Goal: Navigation & Orientation: Find specific page/section

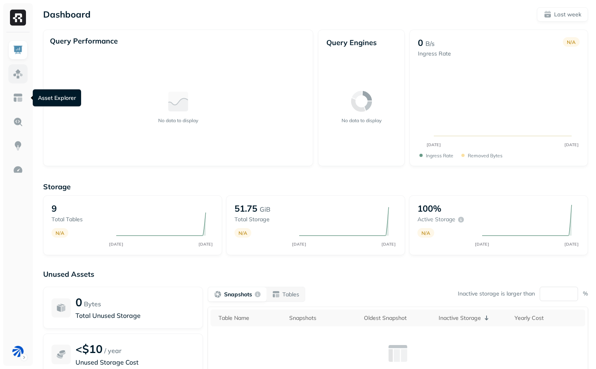
click at [9, 70] on link at bounding box center [17, 73] width 19 height 19
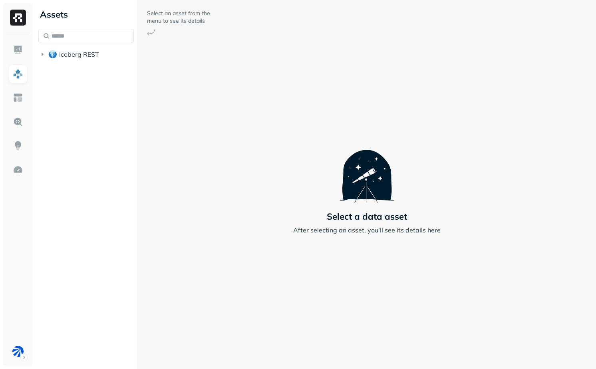
click at [69, 46] on div "Iceberg REST" at bounding box center [86, 46] width 96 height 34
click at [69, 50] on button "Iceberg REST" at bounding box center [86, 54] width 96 height 13
click at [74, 62] on div "Iceberg REST analytics_gold silver" at bounding box center [86, 71] width 96 height 46
click at [74, 68] on span "analytics_gold" at bounding box center [89, 70] width 44 height 8
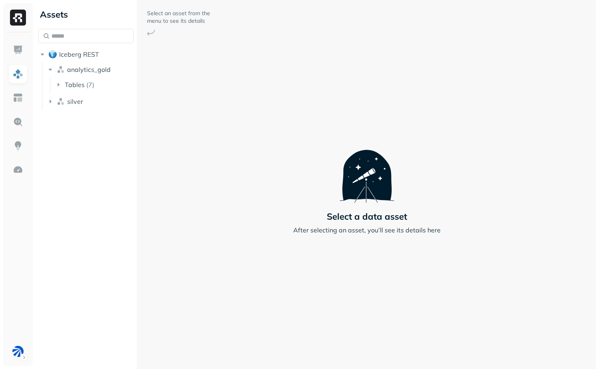
click at [113, 119] on div "Assets Iceberg REST analytics_gold Tables ( 7 ) silver" at bounding box center [86, 184] width 102 height 369
click at [84, 82] on span "Tables" at bounding box center [75, 85] width 20 height 8
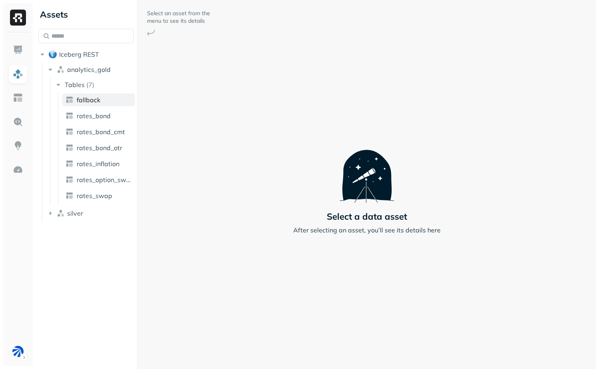
click at [94, 104] on link "fallback" at bounding box center [98, 100] width 73 height 13
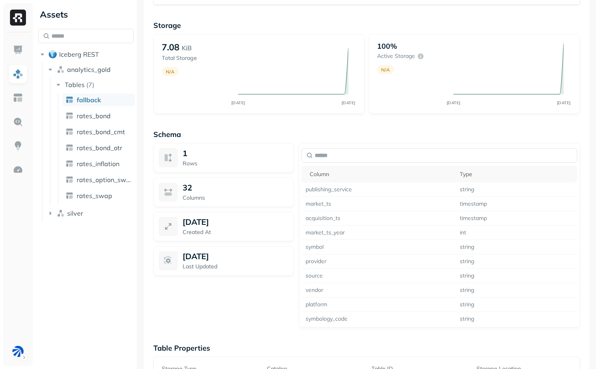
scroll to position [372, 0]
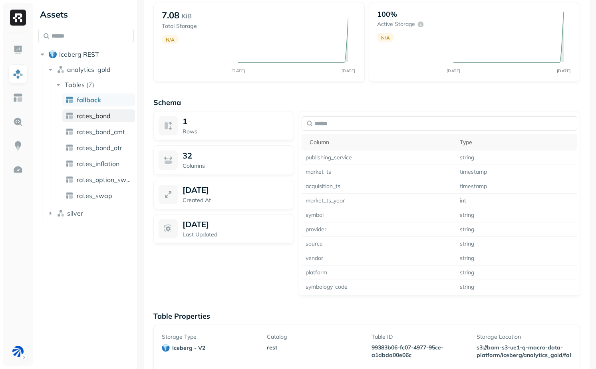
click at [99, 119] on span "rates_bond" at bounding box center [94, 116] width 34 height 8
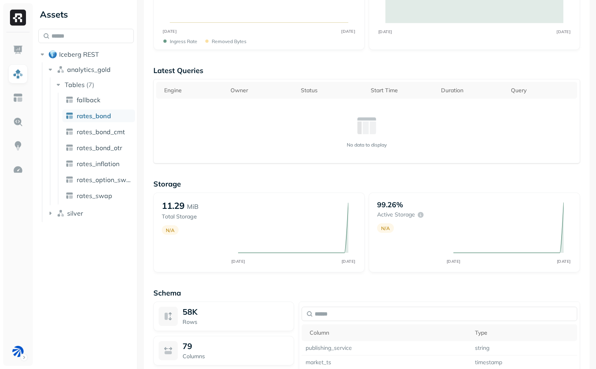
scroll to position [185, 0]
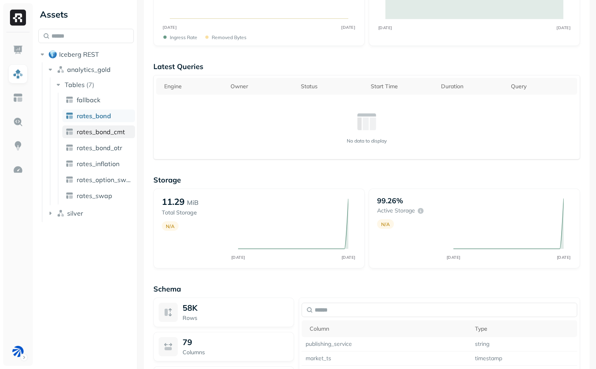
click at [103, 126] on link "rates_bond_cmt" at bounding box center [98, 132] width 73 height 13
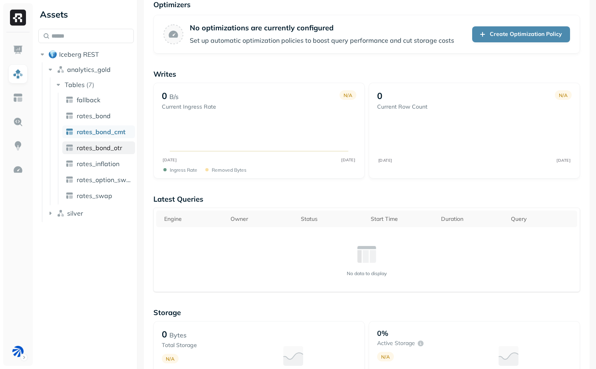
click at [106, 145] on span "rates_bond_otr" at bounding box center [100, 148] width 46 height 8
click at [106, 161] on span "rates_inflation" at bounding box center [98, 164] width 43 height 8
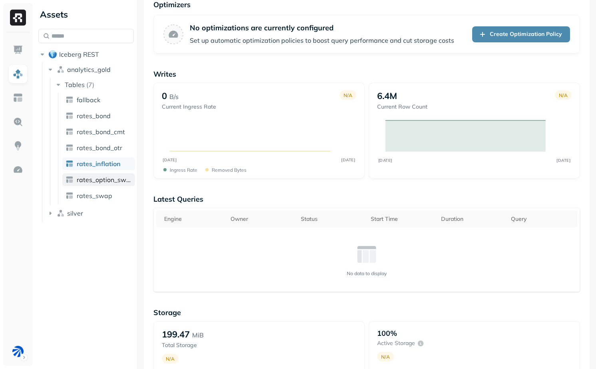
click at [106, 179] on span "rates_option_swap" at bounding box center [104, 180] width 55 height 8
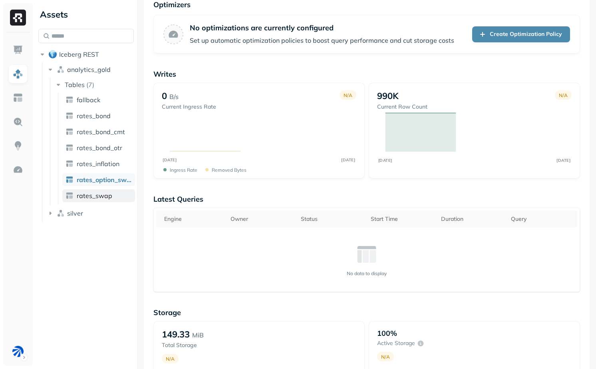
click at [112, 193] on link "rates_swap" at bounding box center [98, 195] width 73 height 13
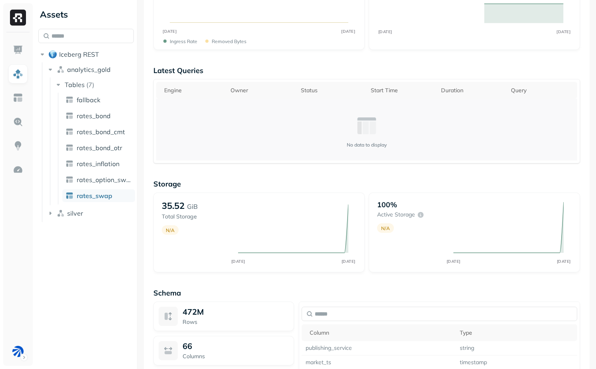
scroll to position [184, 0]
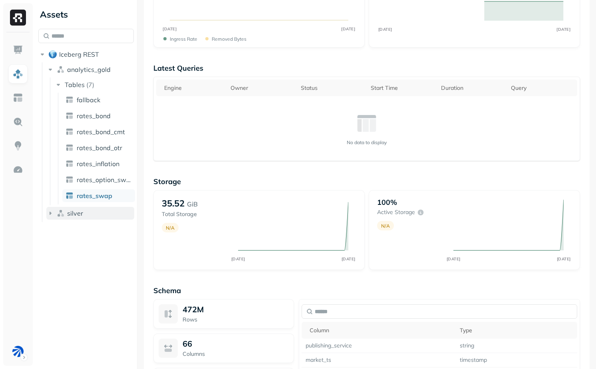
click at [109, 218] on button "silver" at bounding box center [90, 213] width 88 height 13
click at [104, 230] on button "Tables ( 2 )" at bounding box center [94, 228] width 80 height 13
click at [102, 239] on link "bond_reference_data_latest" at bounding box center [98, 243] width 73 height 13
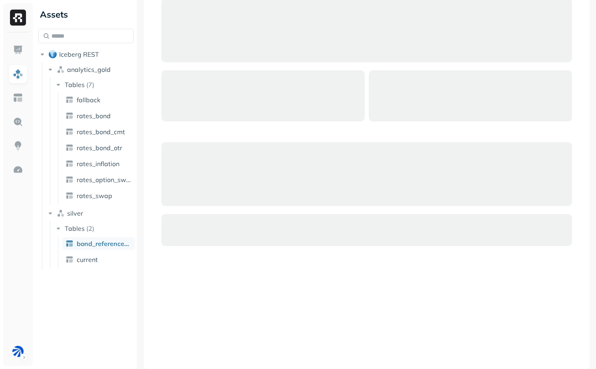
scroll to position [53, 0]
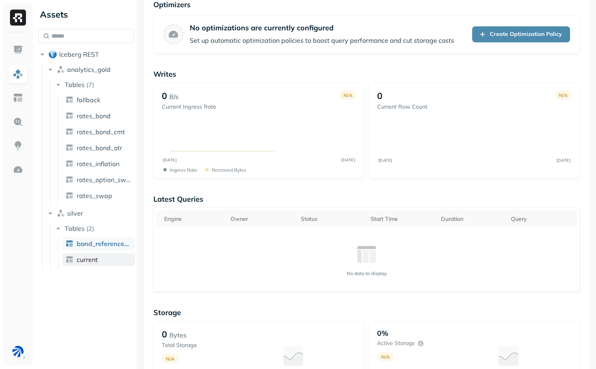
click at [108, 260] on link "current" at bounding box center [98, 259] width 73 height 13
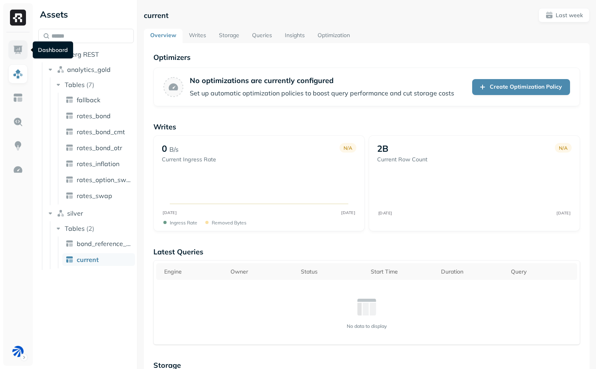
click at [15, 51] on img at bounding box center [18, 50] width 10 height 10
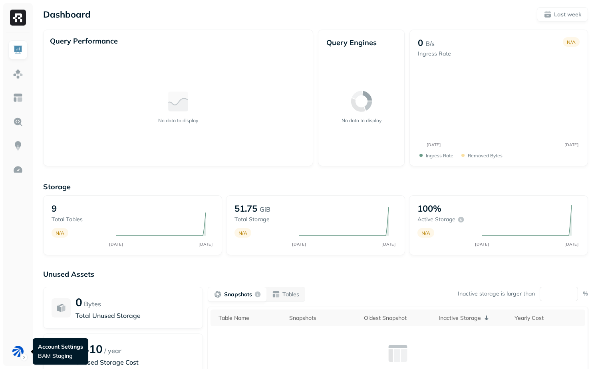
click at [16, 340] on ul at bounding box center [18, 200] width 20 height 321
click at [16, 348] on html "Dashboard Last week Query Performance No data to display Query Engines No data …" at bounding box center [298, 222] width 596 height 445
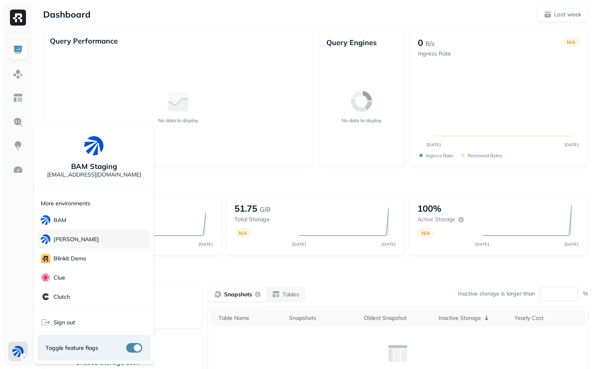
click at [87, 241] on div "[PERSON_NAME]" at bounding box center [94, 239] width 113 height 19
click at [189, 179] on html "Dashboard Last week Query Performance No data to display Query Engines No data …" at bounding box center [298, 222] width 596 height 445
